Goal: Task Accomplishment & Management: Manage account settings

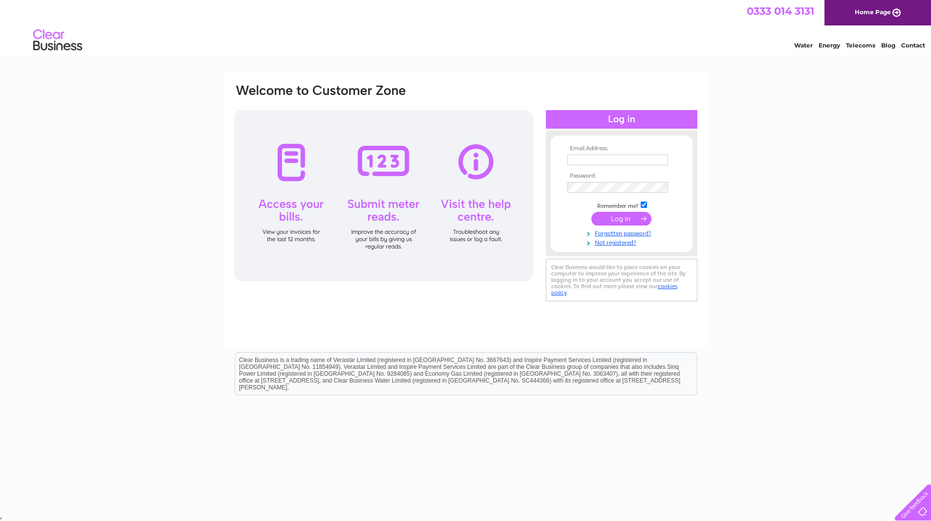
type input "sujith.silva@splendidhospitality.co.uk"
click at [621, 224] on input "submit" at bounding box center [622, 219] width 60 height 14
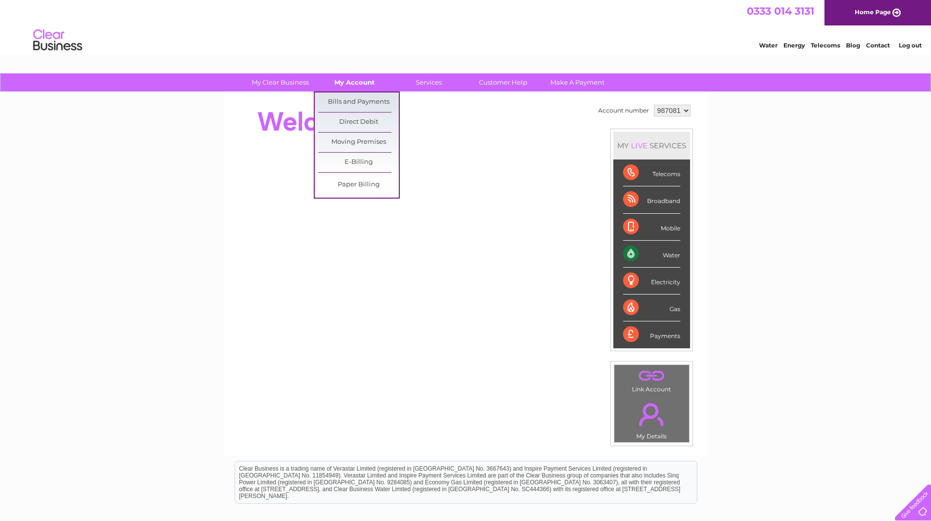
click at [375, 82] on link "My Account" at bounding box center [354, 82] width 81 height 18
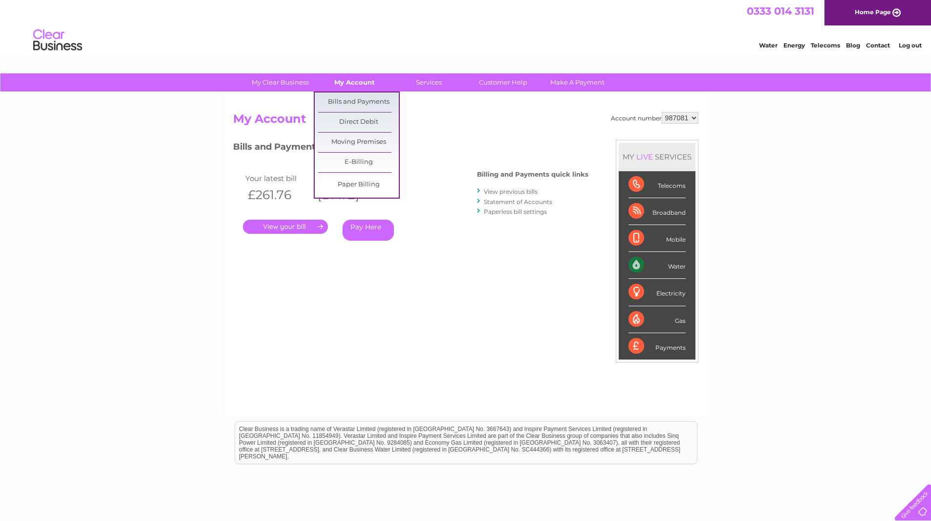
click at [346, 84] on link "My Account" at bounding box center [354, 82] width 81 height 18
click at [350, 160] on link "E-Billing" at bounding box center [358, 163] width 81 height 20
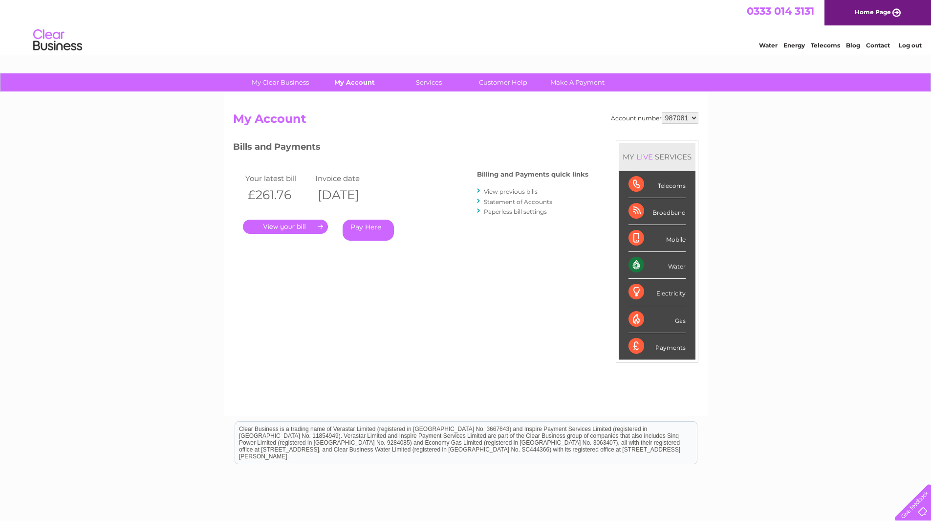
click at [344, 81] on link "My Account" at bounding box center [354, 82] width 81 height 18
click at [686, 119] on select "987081 990523" at bounding box center [680, 118] width 37 height 12
select select "990523"
click at [662, 112] on select "987081 990523" at bounding box center [680, 118] width 37 height 12
click at [501, 135] on div "Account number 987081 990523 My Account MY LIVE SERVICES Telecoms Broadband Mob…" at bounding box center [465, 259] width 465 height 294
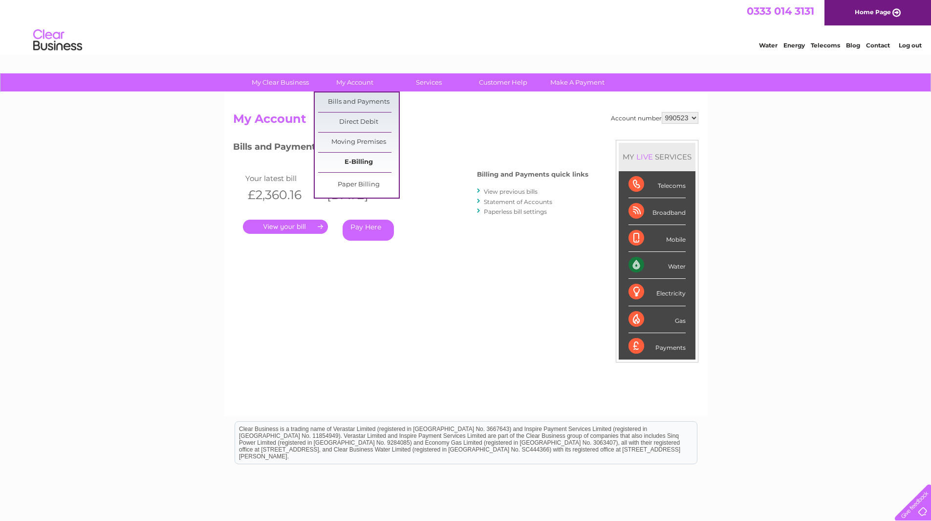
click at [353, 159] on link "E-Billing" at bounding box center [358, 163] width 81 height 20
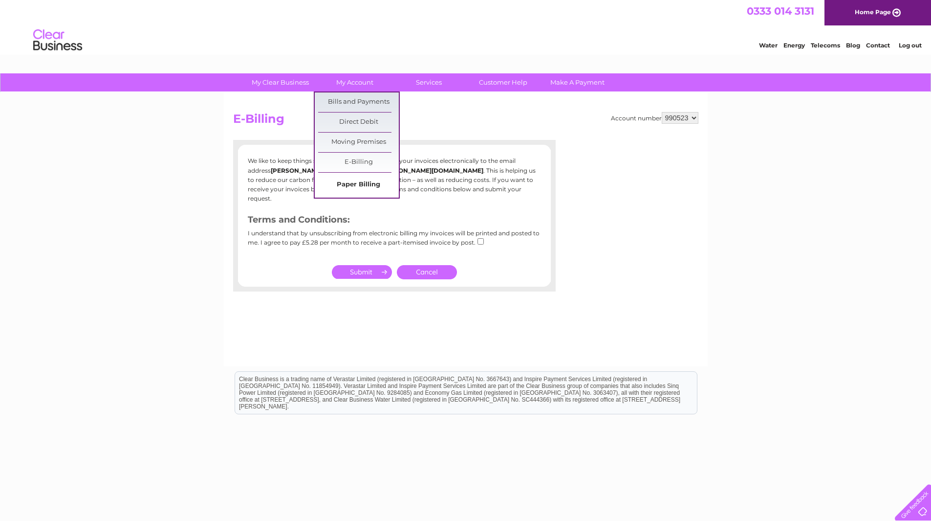
click at [350, 188] on link "Paper Billing" at bounding box center [358, 185] width 81 height 20
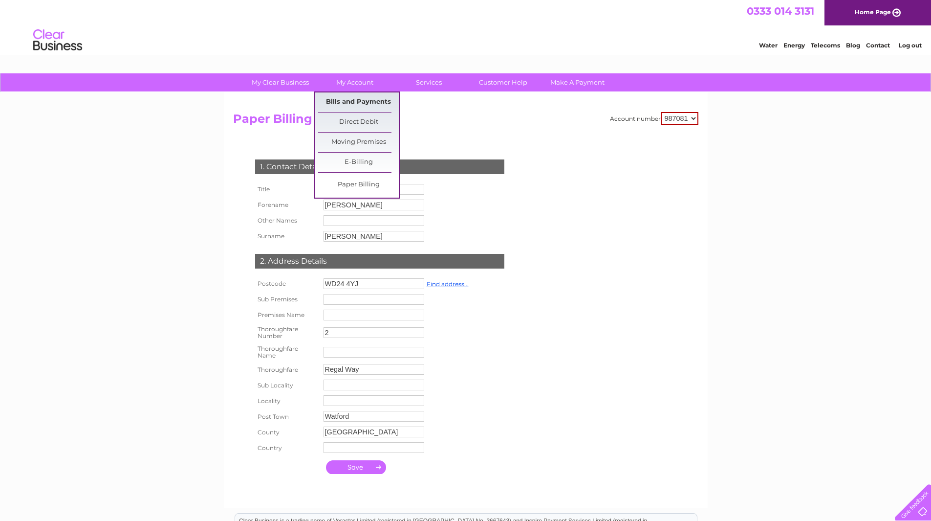
click at [352, 98] on link "Bills and Payments" at bounding box center [358, 102] width 81 height 20
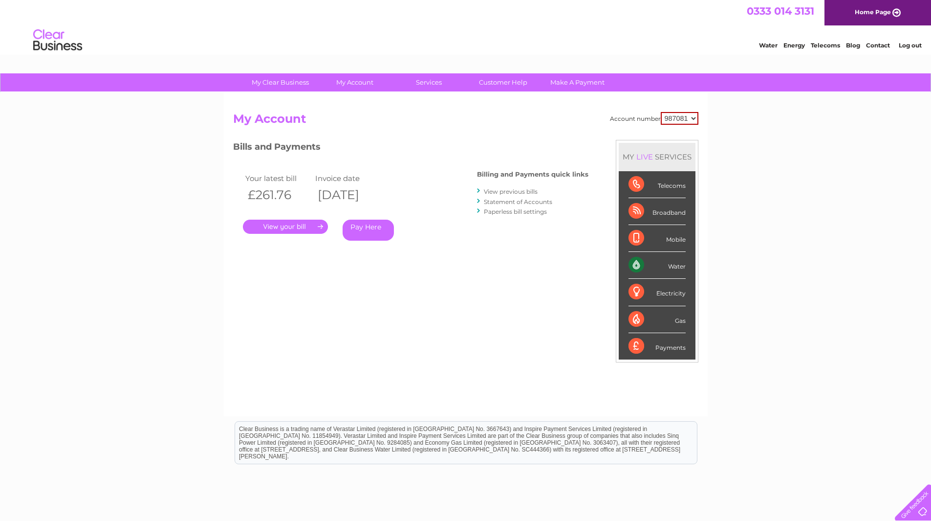
click at [289, 225] on link "." at bounding box center [285, 227] width 85 height 14
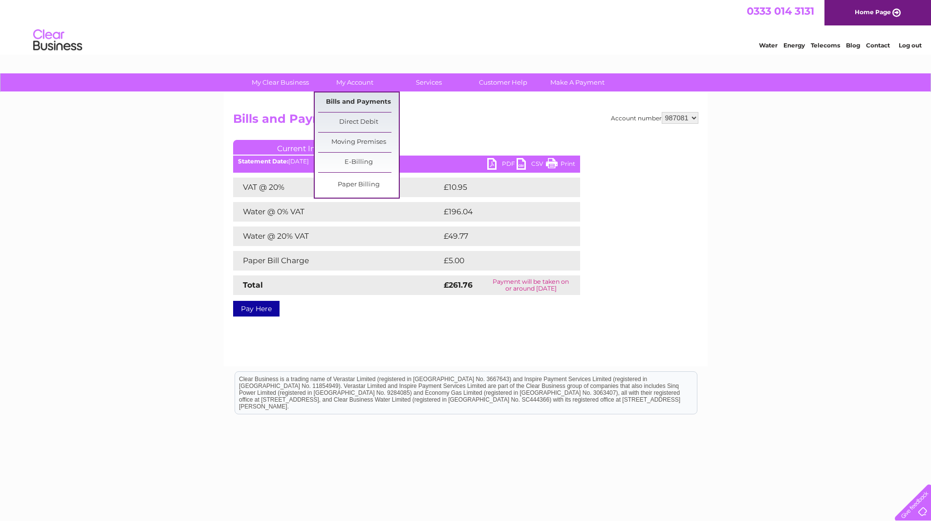
click at [354, 96] on link "Bills and Payments" at bounding box center [358, 102] width 81 height 20
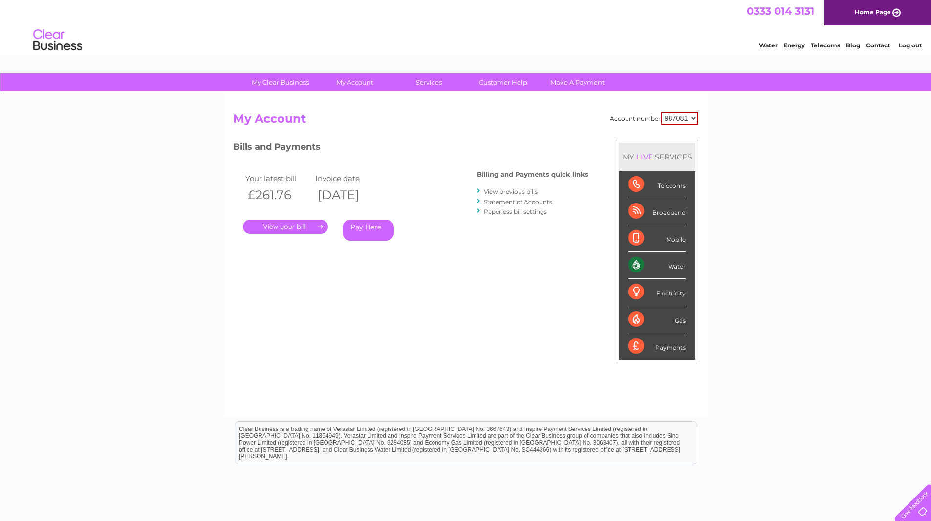
click at [310, 150] on h3 "Bills and Payments" at bounding box center [410, 148] width 355 height 17
click at [369, 237] on link "Pay Here" at bounding box center [368, 230] width 51 height 21
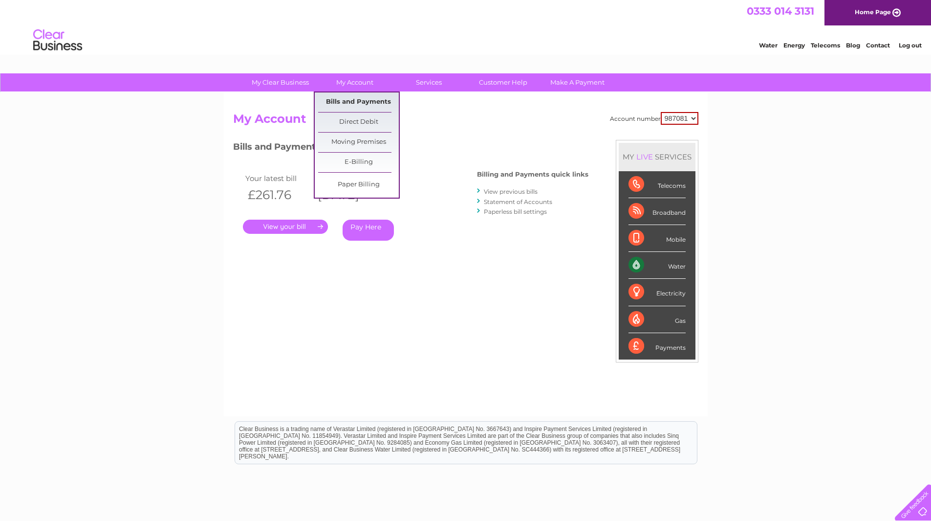
click at [344, 102] on link "Bills and Payments" at bounding box center [358, 102] width 81 height 20
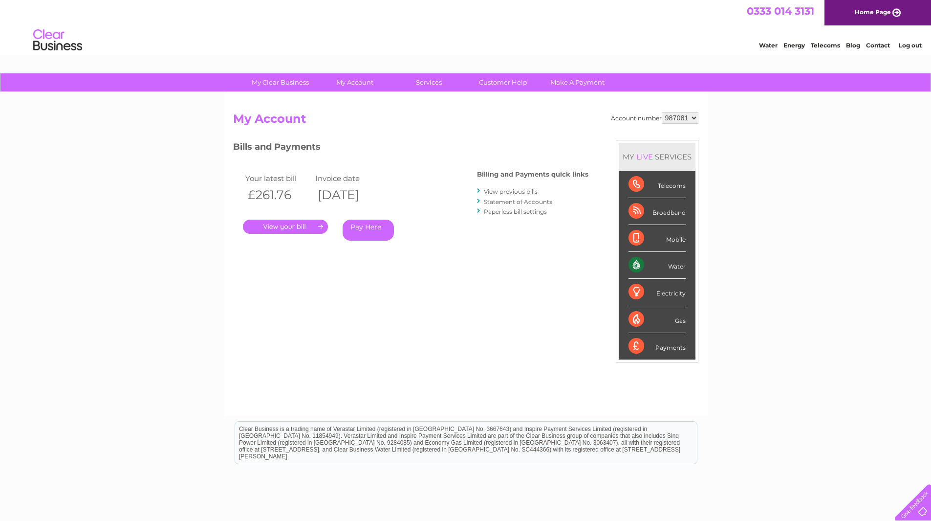
click at [688, 116] on select "987081 990523" at bounding box center [680, 118] width 37 height 12
select select "990523"
click at [662, 112] on select "987081 990523" at bounding box center [680, 118] width 37 height 12
click at [509, 191] on link "View previous bills" at bounding box center [511, 191] width 54 height 7
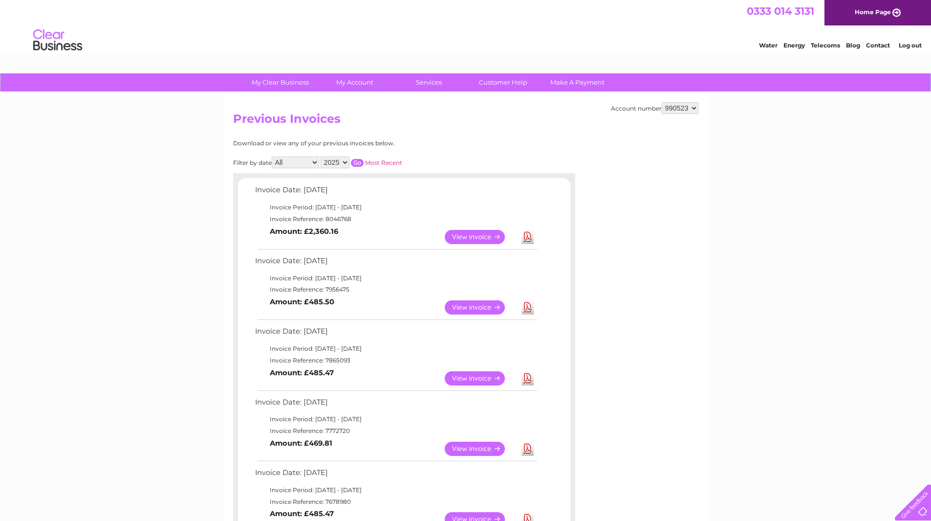
click at [480, 304] on link "View" at bounding box center [481, 307] width 72 height 14
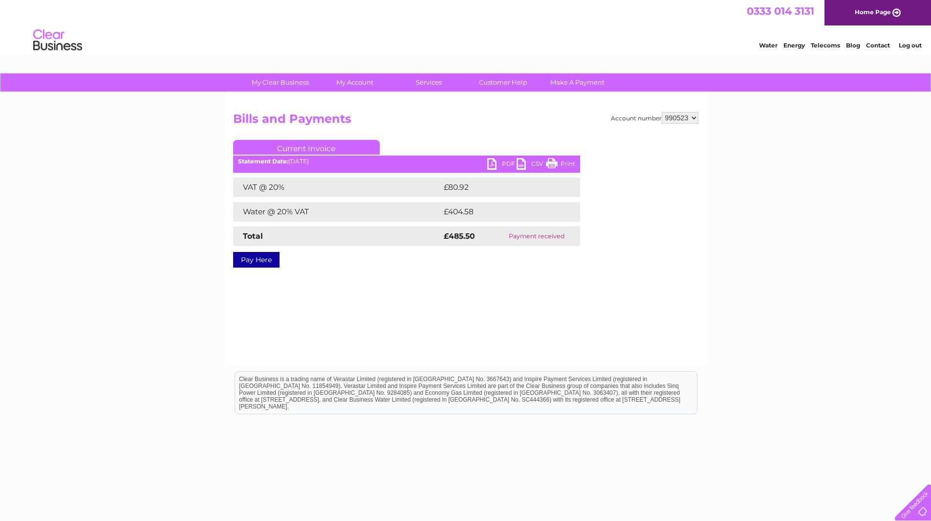
click at [507, 165] on link "PDF" at bounding box center [501, 165] width 29 height 14
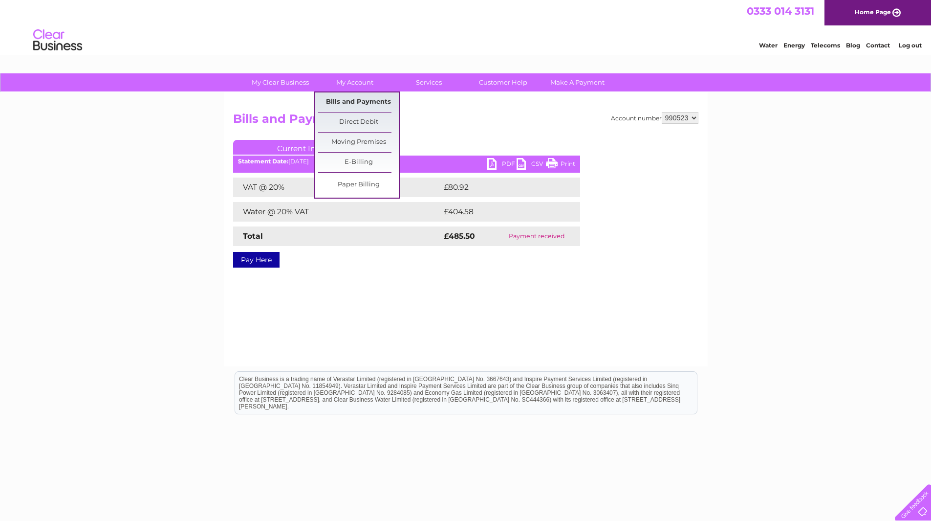
click at [348, 111] on link "Bills and Payments" at bounding box center [358, 102] width 81 height 20
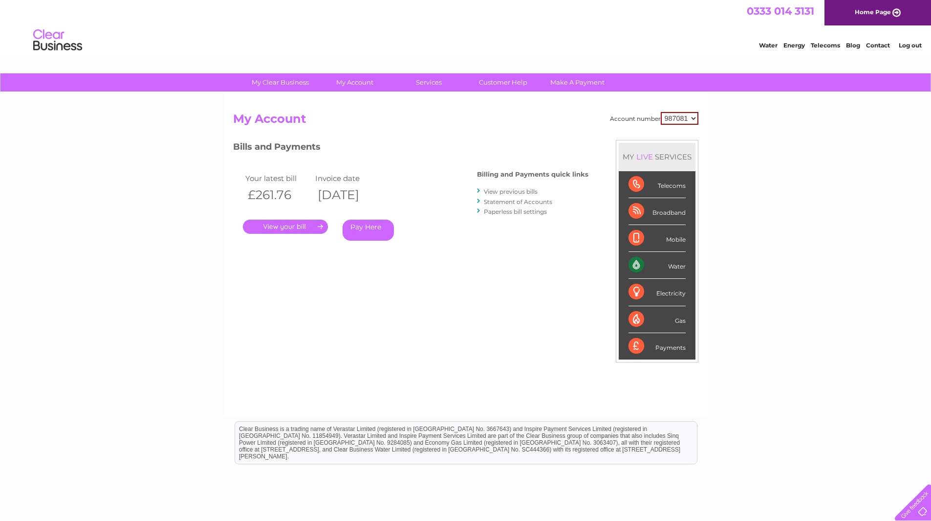
drag, startPoint x: 680, startPoint y: 119, endPoint x: 680, endPoint y: 124, distance: 4.9
click at [680, 119] on select "987081 990523" at bounding box center [680, 118] width 38 height 13
select select "990523"
click at [661, 112] on select "987081 990523" at bounding box center [680, 118] width 38 height 13
click at [532, 140] on h3 "Bills and Payments" at bounding box center [410, 148] width 355 height 17
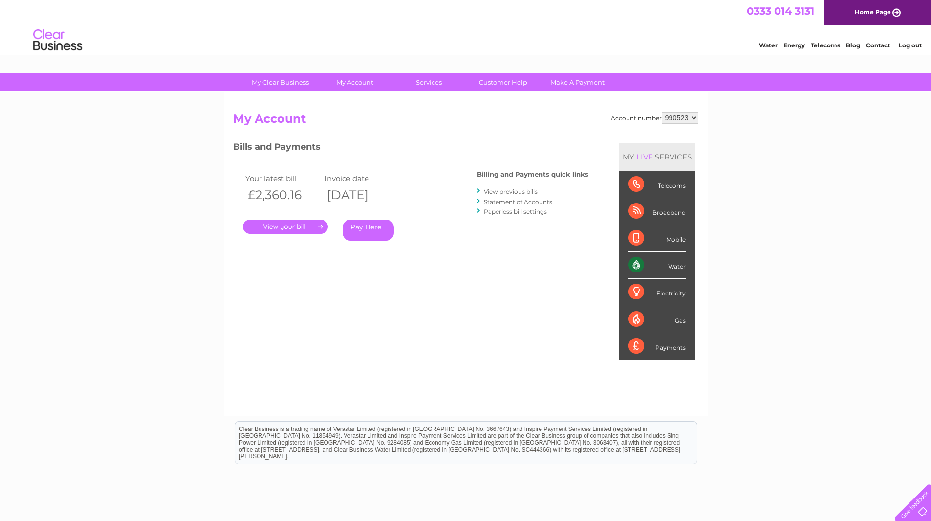
click at [308, 223] on link "." at bounding box center [285, 227] width 85 height 14
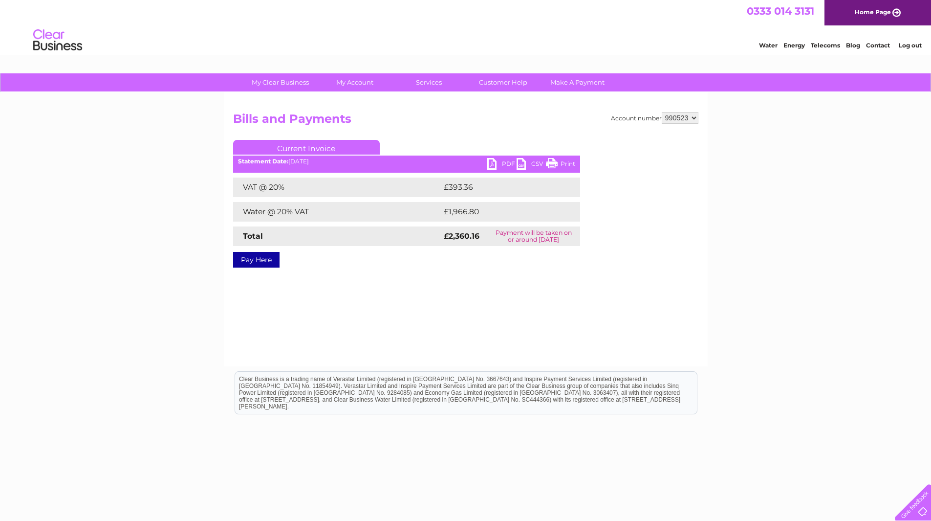
click at [498, 160] on link "PDF" at bounding box center [501, 165] width 29 height 14
click at [686, 116] on select "987081 990523" at bounding box center [680, 118] width 37 height 12
select select "987081"
click at [662, 112] on select "987081 990523" at bounding box center [680, 118] width 37 height 12
click at [444, 319] on div "Account number 987081 990523 Bills and Payments Current Invoice PDF CSV Print" at bounding box center [466, 229] width 484 height 274
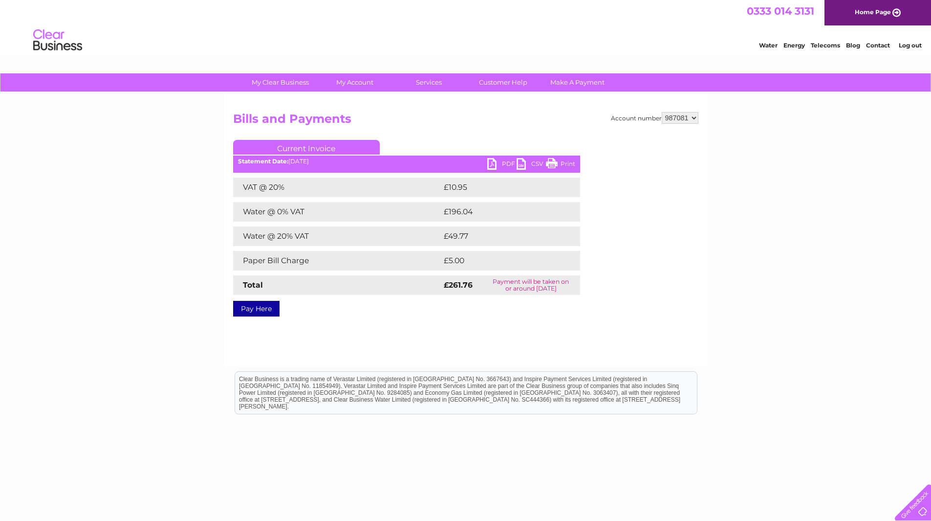
click at [296, 148] on link "Current Invoice" at bounding box center [306, 147] width 147 height 15
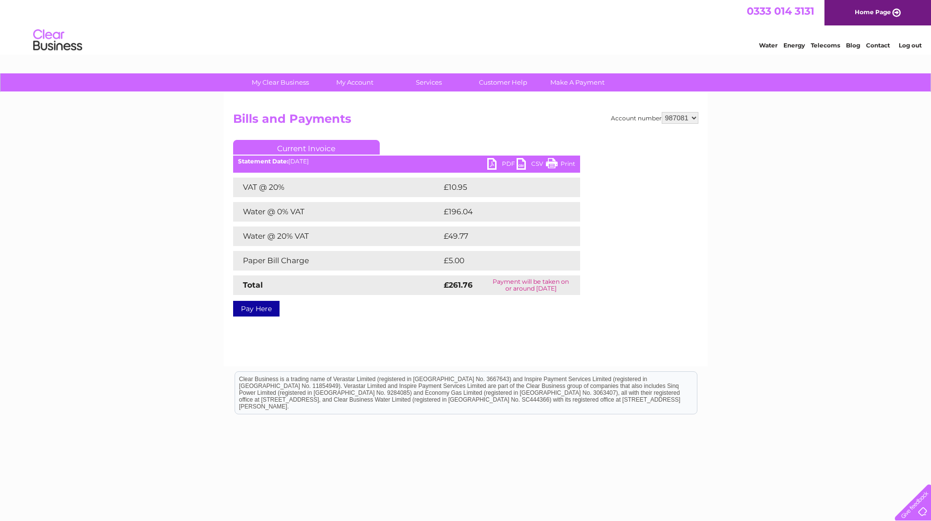
click at [296, 148] on link "Current Invoice" at bounding box center [306, 147] width 147 height 15
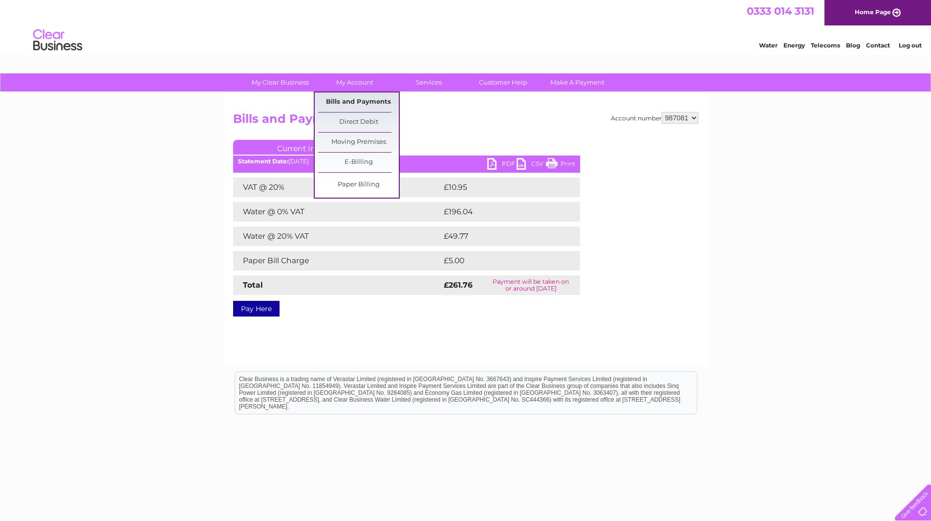
click at [352, 96] on link "Bills and Payments" at bounding box center [358, 102] width 81 height 20
click at [355, 102] on link "Bills and Payments" at bounding box center [358, 102] width 81 height 20
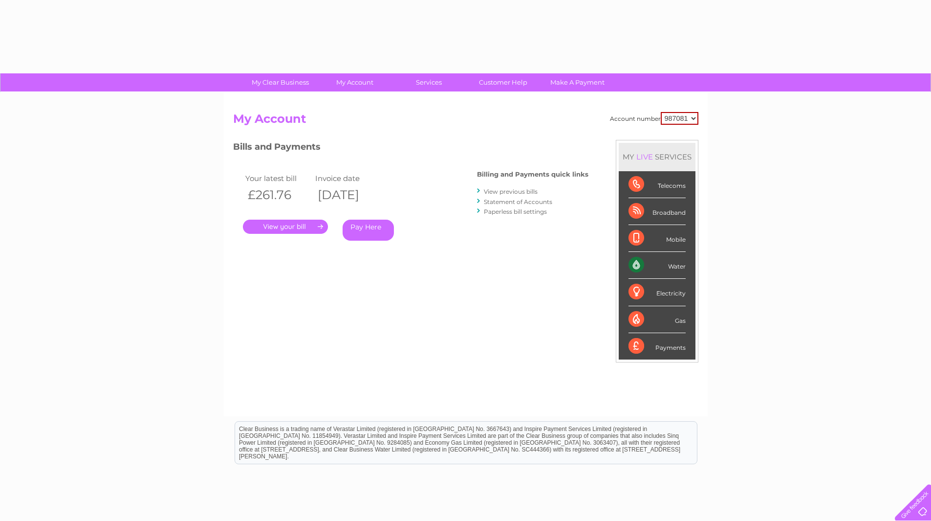
click at [269, 226] on link "." at bounding box center [285, 227] width 85 height 14
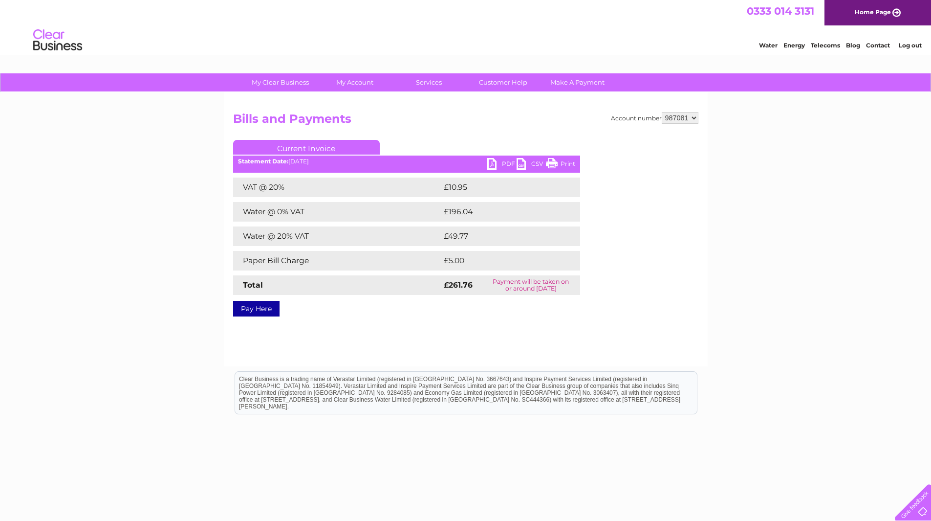
click at [499, 161] on link "PDF" at bounding box center [501, 165] width 29 height 14
